Goal: Task Accomplishment & Management: Use online tool/utility

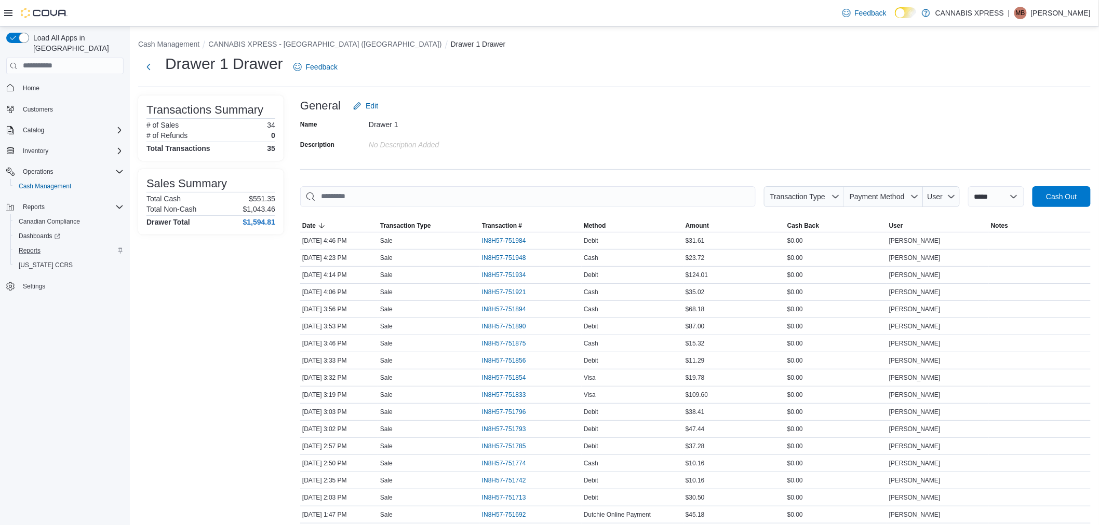
click at [49, 245] on div "Reports" at bounding box center [69, 251] width 109 height 12
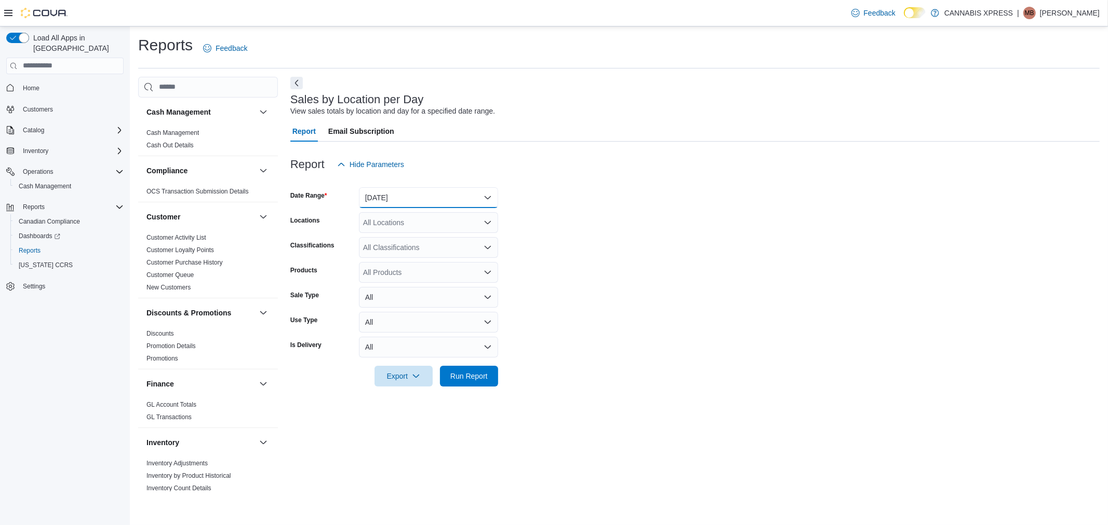
click at [461, 199] on button "[DATE]" at bounding box center [428, 197] width 139 height 21
click at [435, 236] on span "[DATE]" at bounding box center [434, 239] width 118 height 12
click at [455, 225] on div "All Locations" at bounding box center [428, 222] width 139 height 21
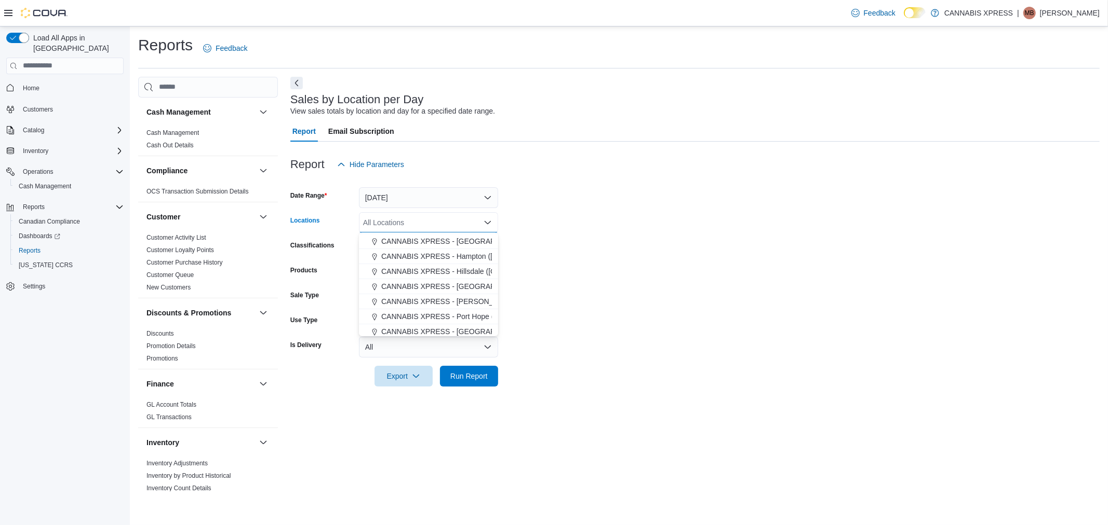
scroll to position [58, 0]
click at [478, 326] on button "CANNABIS XPRESS - [GEOGRAPHIC_DATA] ([GEOGRAPHIC_DATA])" at bounding box center [428, 333] width 139 height 15
click at [477, 383] on span "Run Report" at bounding box center [469, 376] width 46 height 21
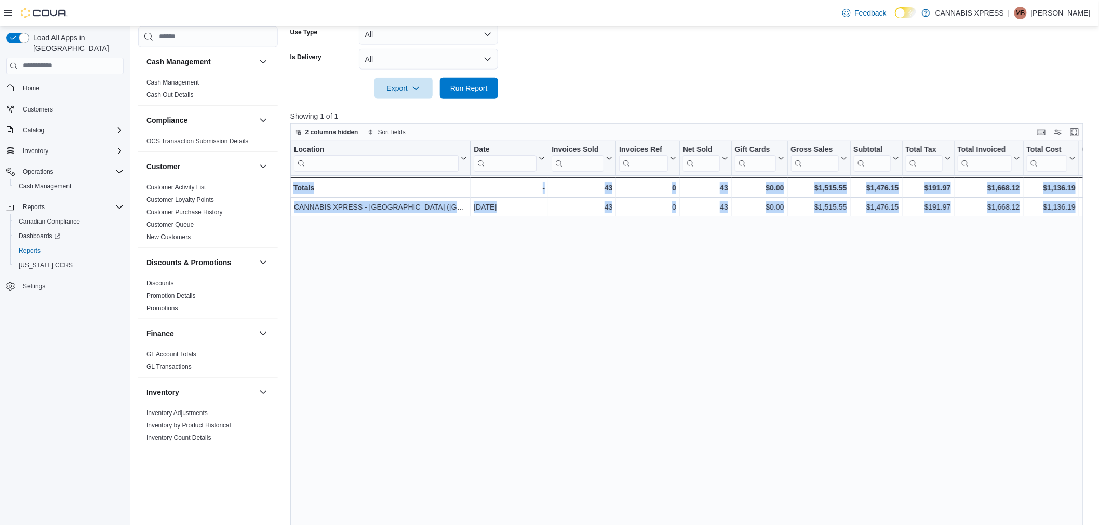
scroll to position [0, 1125]
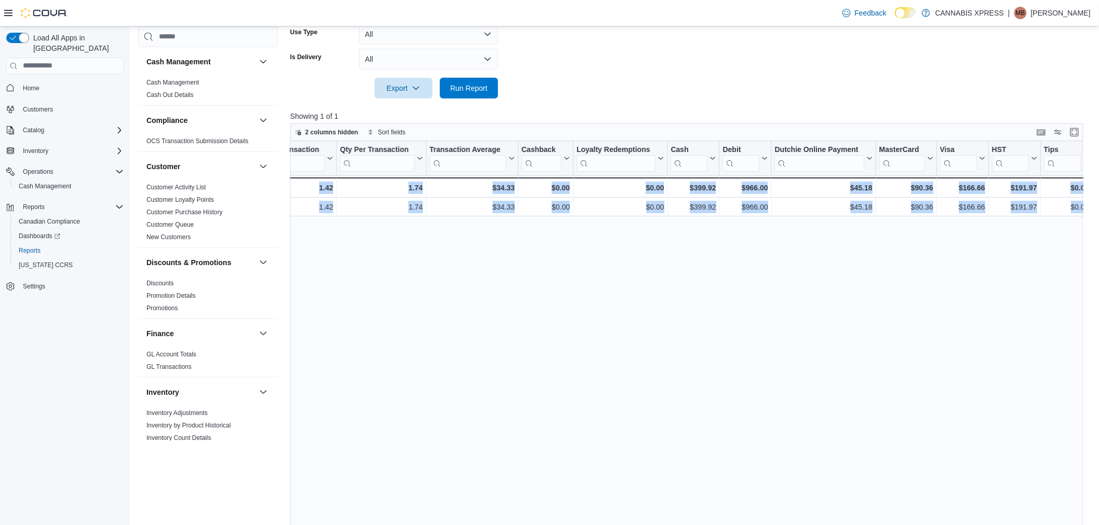
drag, startPoint x: 738, startPoint y: 210, endPoint x: 1493, endPoint y: 240, distance: 755.1
